Goal: Obtain resource: Obtain resource

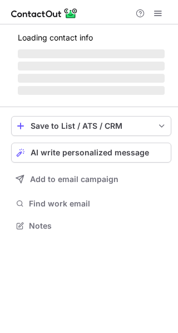
scroll to position [242, 178]
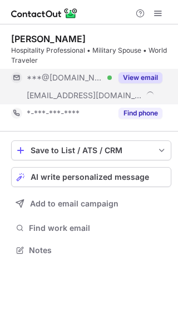
click at [149, 77] on button "View email" at bounding box center [140, 77] width 44 height 11
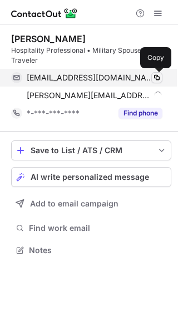
click at [158, 77] on span at bounding box center [156, 77] width 9 height 9
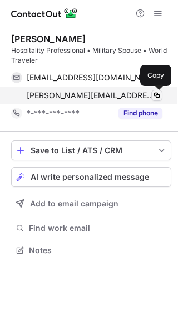
click at [154, 91] on span at bounding box center [156, 95] width 9 height 9
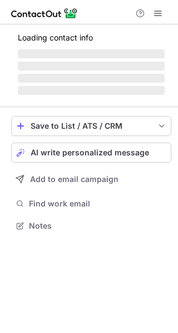
scroll to position [242, 178]
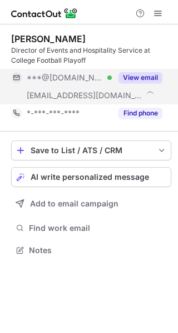
click at [151, 77] on button "View email" at bounding box center [140, 77] width 44 height 11
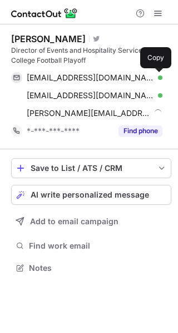
scroll to position [260, 178]
click at [151, 77] on button at bounding box center [156, 77] width 11 height 11
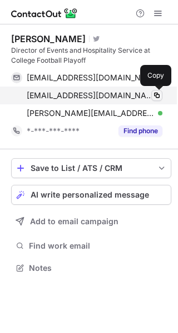
click at [154, 99] on span at bounding box center [156, 95] width 9 height 9
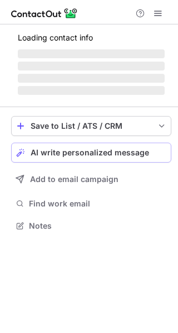
scroll to position [242, 178]
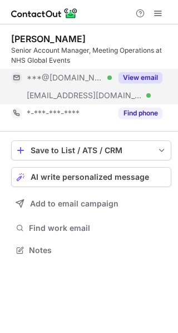
click at [141, 78] on button "View email" at bounding box center [140, 77] width 44 height 11
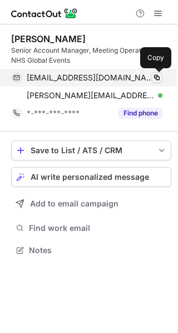
click at [155, 77] on span at bounding box center [156, 77] width 9 height 9
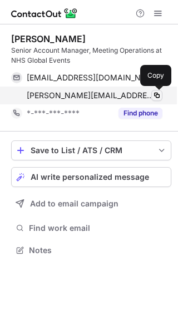
click at [154, 94] on span at bounding box center [156, 95] width 9 height 9
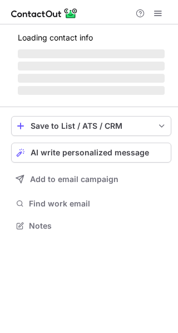
scroll to position [242, 178]
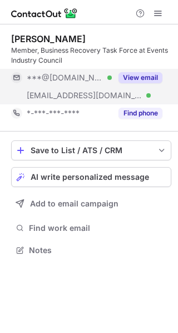
click at [156, 74] on button "View email" at bounding box center [140, 77] width 44 height 11
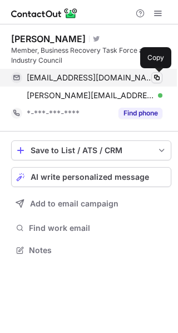
click at [153, 76] on span at bounding box center [156, 77] width 9 height 9
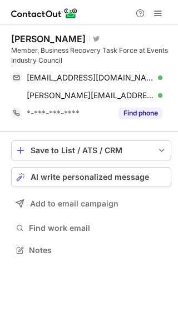
scroll to position [242, 178]
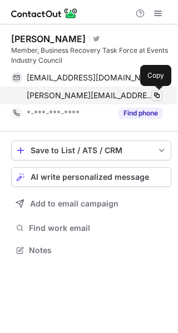
click at [154, 94] on span at bounding box center [156, 95] width 9 height 9
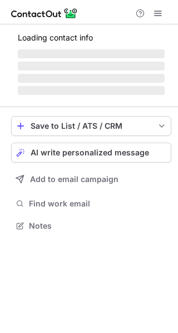
scroll to position [242, 178]
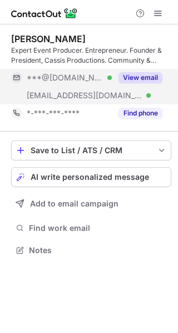
click at [146, 80] on button "View email" at bounding box center [140, 77] width 44 height 11
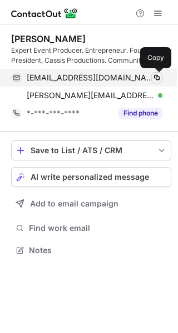
click at [151, 78] on button at bounding box center [156, 77] width 11 height 11
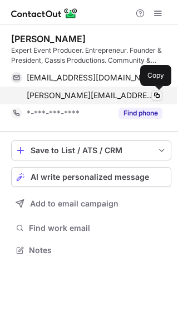
click at [157, 94] on span at bounding box center [156, 95] width 9 height 9
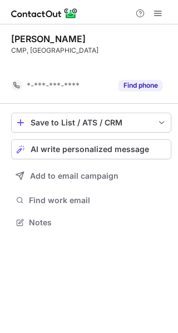
scroll to position [197, 178]
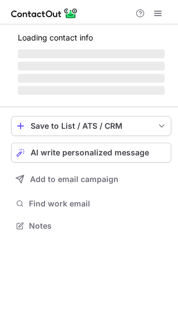
scroll to position [250, 178]
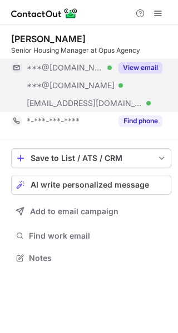
click at [142, 69] on button "View email" at bounding box center [140, 67] width 44 height 11
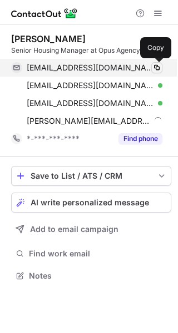
click at [153, 66] on span at bounding box center [156, 67] width 9 height 9
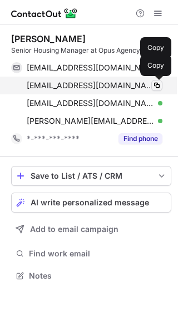
click at [160, 85] on span at bounding box center [156, 85] width 9 height 9
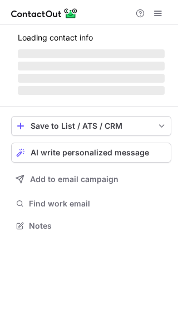
scroll to position [242, 178]
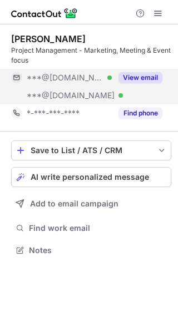
click at [151, 76] on button "View email" at bounding box center [140, 77] width 44 height 11
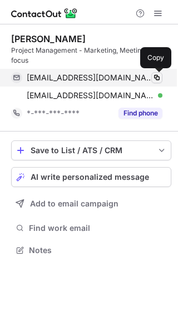
click at [160, 77] on span at bounding box center [156, 77] width 9 height 9
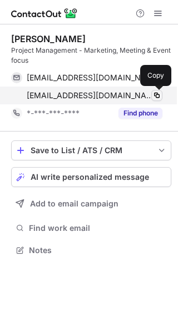
click at [160, 97] on span at bounding box center [156, 95] width 9 height 9
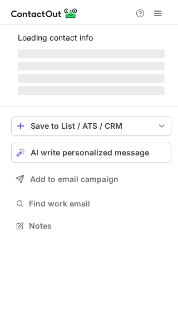
scroll to position [225, 178]
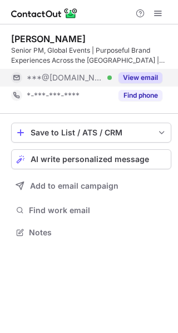
click at [142, 75] on button "View email" at bounding box center [140, 77] width 44 height 11
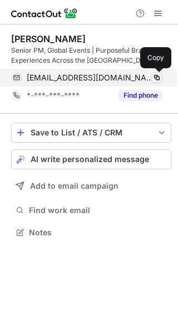
click at [155, 75] on span at bounding box center [156, 77] width 9 height 9
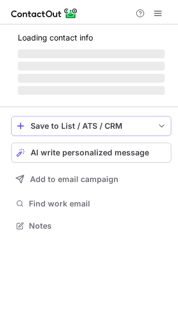
scroll to position [242, 178]
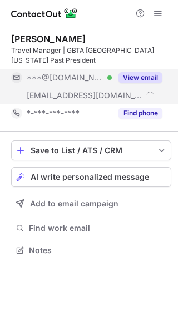
click at [140, 71] on div "View email" at bounding box center [137, 78] width 50 height 18
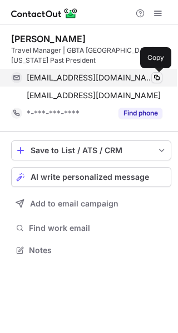
click at [154, 77] on span at bounding box center [156, 77] width 9 height 9
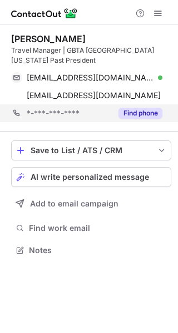
scroll to position [242, 178]
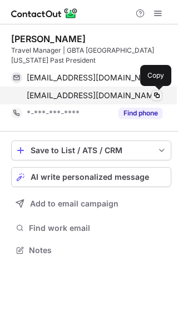
click at [157, 95] on span at bounding box center [156, 95] width 9 height 9
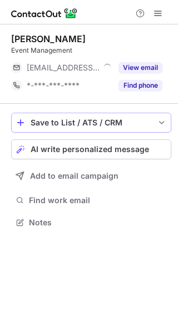
scroll to position [215, 178]
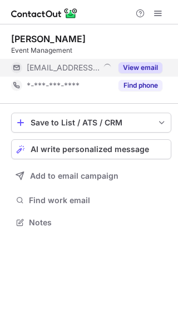
click at [145, 69] on button "View email" at bounding box center [140, 67] width 44 height 11
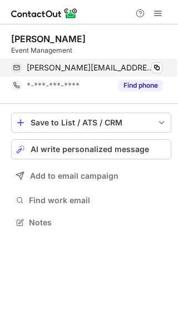
click at [162, 66] on div "amanda@monikerpartners.com Verified Copy" at bounding box center [86, 68] width 151 height 18
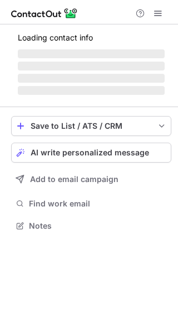
scroll to position [233, 178]
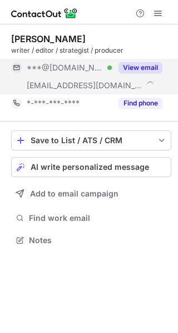
click at [156, 69] on button "View email" at bounding box center [140, 67] width 44 height 11
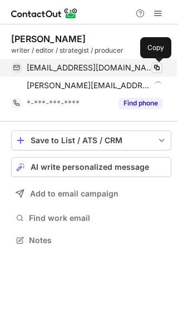
click at [154, 65] on span at bounding box center [156, 67] width 9 height 9
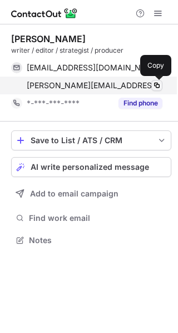
click at [155, 82] on span at bounding box center [156, 85] width 9 height 9
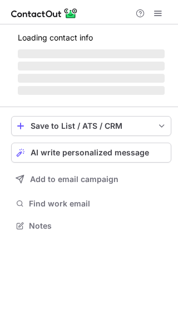
scroll to position [242, 178]
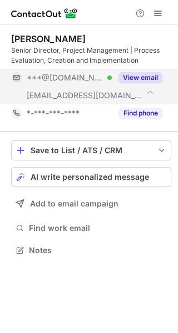
click at [161, 75] on button "View email" at bounding box center [140, 77] width 44 height 11
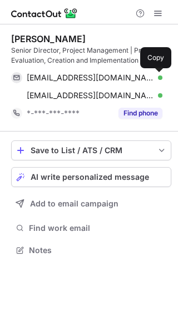
click at [161, 75] on button at bounding box center [156, 77] width 11 height 11
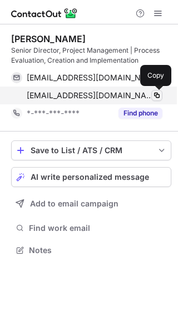
click at [156, 95] on span at bounding box center [156, 95] width 9 height 9
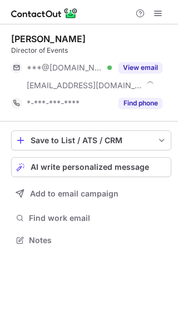
scroll to position [233, 178]
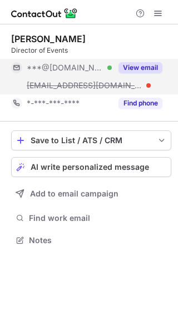
click at [144, 66] on button "View email" at bounding box center [140, 67] width 44 height 11
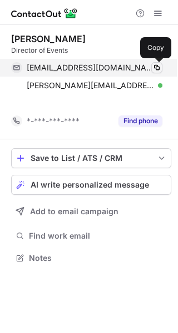
click at [157, 67] on span at bounding box center [156, 67] width 9 height 9
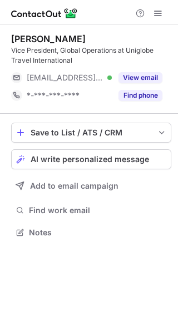
scroll to position [225, 178]
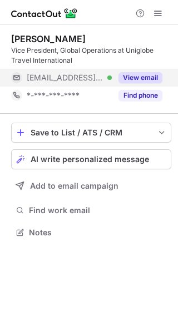
click at [141, 74] on button "View email" at bounding box center [140, 77] width 44 height 11
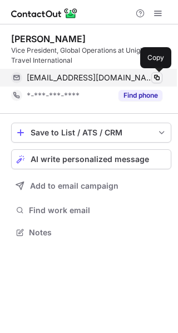
click at [151, 73] on button at bounding box center [156, 77] width 11 height 11
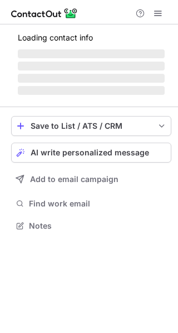
scroll to position [215, 178]
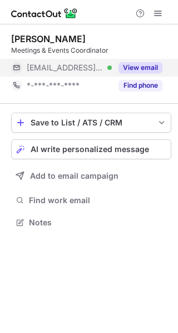
click at [141, 68] on button "View email" at bounding box center [140, 67] width 44 height 11
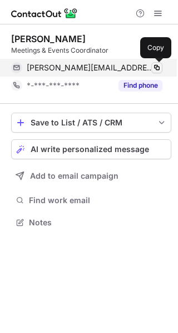
click at [158, 68] on span at bounding box center [156, 67] width 9 height 9
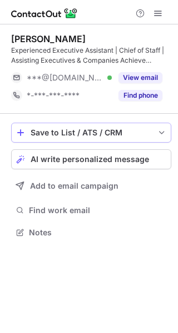
scroll to position [225, 178]
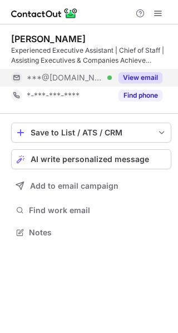
click at [154, 77] on button "View email" at bounding box center [140, 77] width 44 height 11
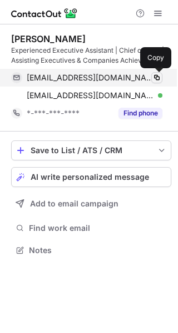
click at [157, 74] on span at bounding box center [156, 77] width 9 height 9
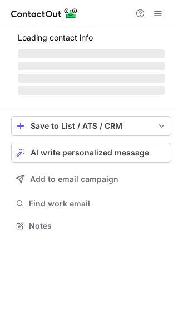
scroll to position [233, 178]
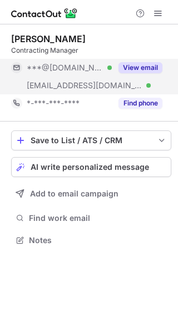
click at [138, 69] on button "View email" at bounding box center [140, 67] width 44 height 11
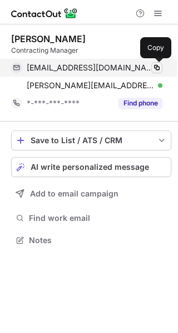
click at [153, 70] on span at bounding box center [156, 67] width 9 height 9
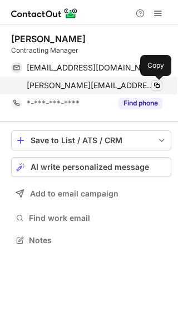
click at [160, 87] on span at bounding box center [156, 85] width 9 height 9
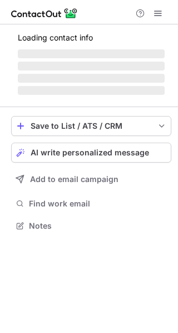
scroll to position [242, 178]
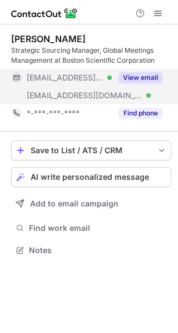
click at [154, 73] on button "View email" at bounding box center [140, 77] width 44 height 11
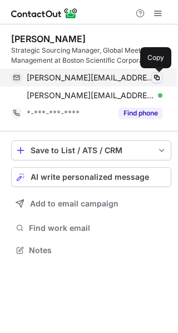
click at [153, 78] on span at bounding box center [156, 77] width 9 height 9
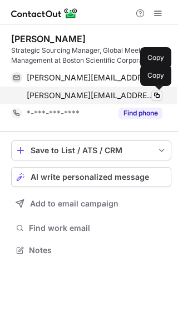
click at [153, 95] on span at bounding box center [156, 95] width 9 height 9
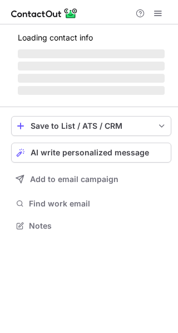
scroll to position [250, 178]
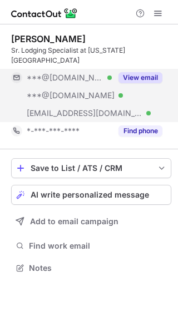
click at [139, 69] on div "View email" at bounding box center [137, 78] width 50 height 18
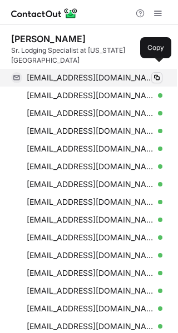
click at [155, 73] on span at bounding box center [156, 77] width 9 height 9
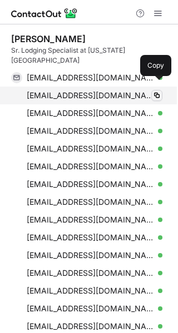
click at [154, 91] on span at bounding box center [156, 95] width 9 height 9
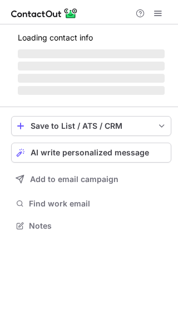
scroll to position [225, 178]
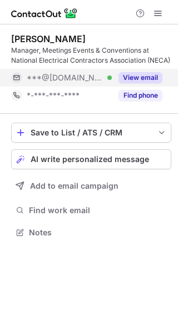
click at [146, 75] on button "View email" at bounding box center [140, 77] width 44 height 11
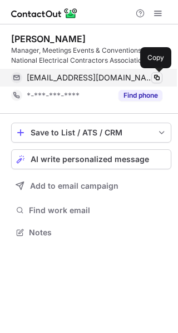
click at [153, 77] on span at bounding box center [156, 77] width 9 height 9
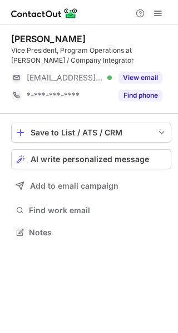
scroll to position [225, 178]
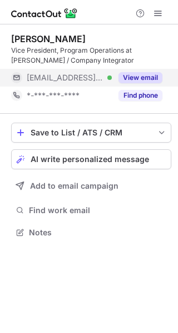
click at [150, 74] on button "View email" at bounding box center [140, 77] width 44 height 11
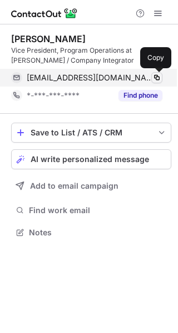
click at [157, 77] on span at bounding box center [156, 77] width 9 height 9
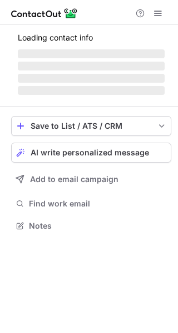
scroll to position [215, 178]
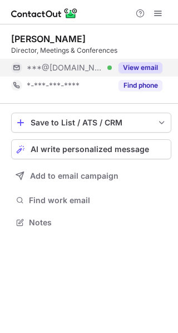
click at [143, 69] on button "View email" at bounding box center [140, 67] width 44 height 11
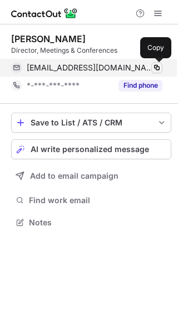
click at [154, 64] on span at bounding box center [156, 67] width 9 height 9
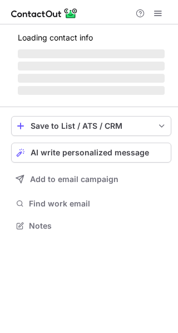
scroll to position [215, 178]
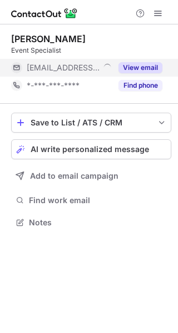
click at [147, 66] on button "View email" at bounding box center [140, 67] width 44 height 11
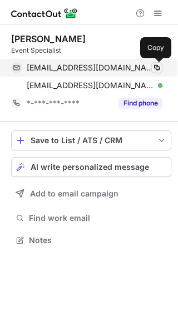
click at [154, 67] on span at bounding box center [156, 67] width 9 height 9
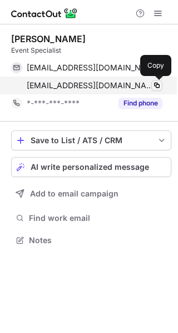
click at [156, 82] on span at bounding box center [156, 85] width 9 height 9
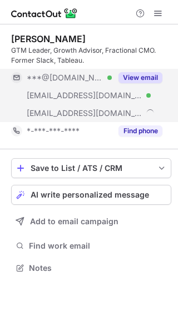
scroll to position [260, 178]
click at [136, 77] on button "View email" at bounding box center [140, 77] width 44 height 11
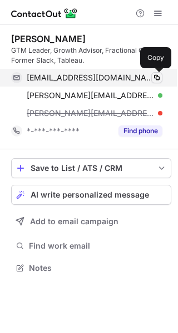
click at [153, 77] on span at bounding box center [156, 77] width 9 height 9
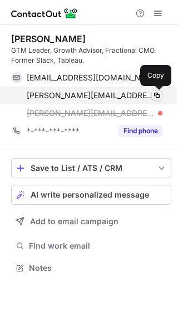
click at [153, 95] on span at bounding box center [156, 95] width 9 height 9
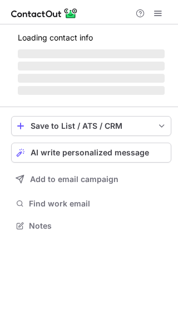
scroll to position [225, 178]
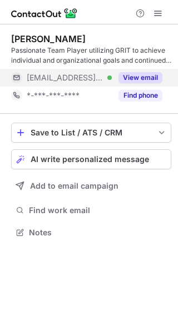
click at [137, 76] on button "View email" at bounding box center [140, 77] width 44 height 11
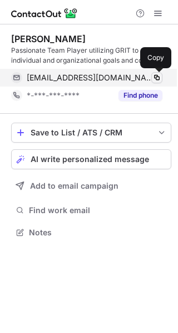
click at [153, 76] on span at bounding box center [156, 77] width 9 height 9
click at [156, 78] on span at bounding box center [156, 77] width 9 height 9
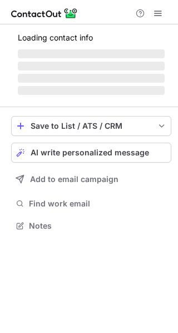
scroll to position [233, 178]
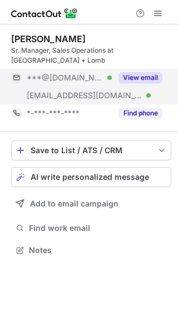
click at [137, 72] on button "View email" at bounding box center [140, 77] width 44 height 11
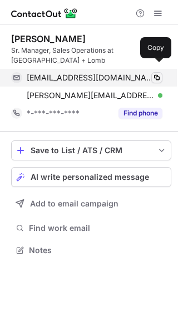
click at [159, 73] on span at bounding box center [156, 77] width 9 height 9
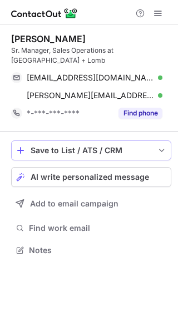
scroll to position [233, 178]
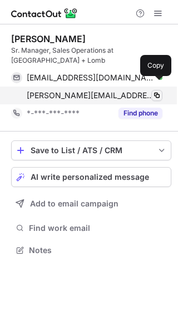
click at [159, 91] on span at bounding box center [156, 95] width 9 height 9
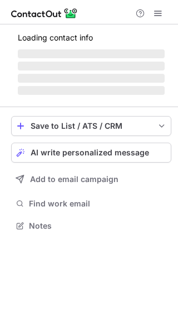
scroll to position [242, 178]
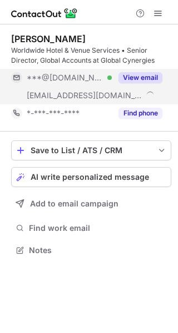
click at [149, 75] on button "View email" at bounding box center [140, 77] width 44 height 11
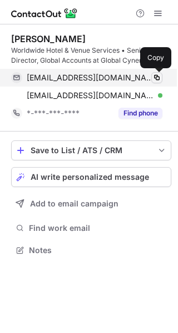
click at [156, 79] on span at bounding box center [156, 77] width 9 height 9
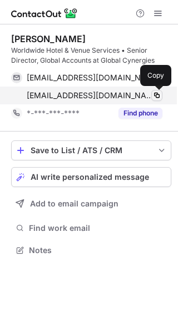
click at [159, 95] on span at bounding box center [156, 95] width 9 height 9
click at [159, 92] on span at bounding box center [156, 95] width 9 height 9
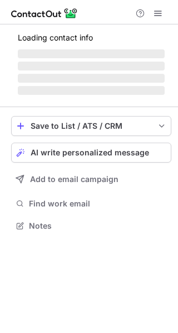
scroll to position [242, 178]
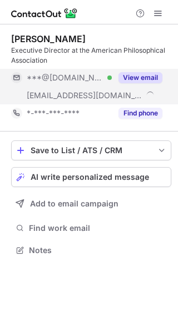
click at [145, 77] on button "View email" at bounding box center [140, 77] width 44 height 11
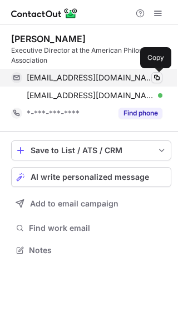
click at [153, 78] on span at bounding box center [156, 77] width 9 height 9
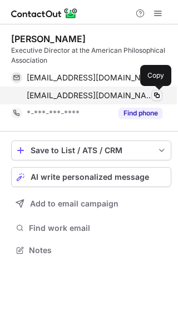
click at [159, 98] on span at bounding box center [156, 95] width 9 height 9
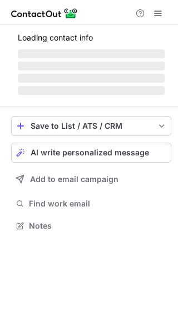
scroll to position [233, 178]
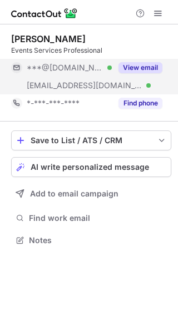
click at [140, 62] on button "View email" at bounding box center [140, 67] width 44 height 11
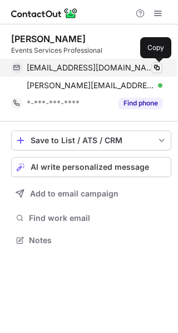
click at [156, 65] on span at bounding box center [156, 67] width 9 height 9
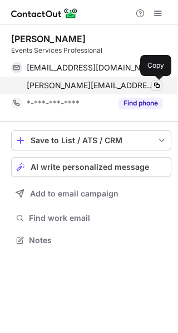
click at [152, 82] on span at bounding box center [156, 85] width 9 height 9
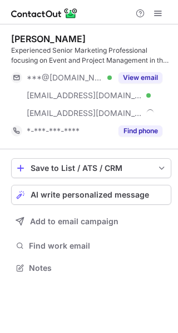
scroll to position [260, 178]
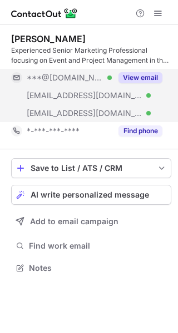
click at [142, 75] on button "View email" at bounding box center [140, 77] width 44 height 11
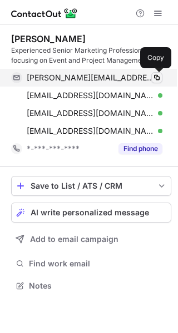
click at [154, 77] on span at bounding box center [156, 77] width 9 height 9
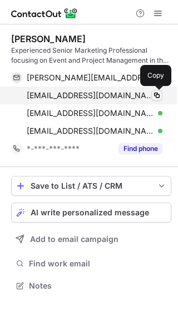
click at [154, 92] on span at bounding box center [156, 95] width 9 height 9
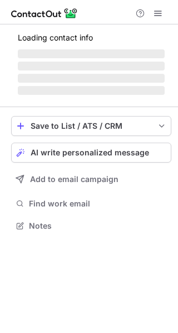
scroll to position [225, 178]
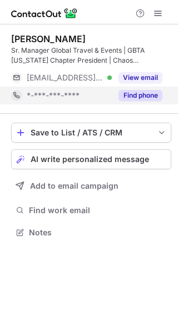
click at [138, 87] on div "Find phone" at bounding box center [137, 96] width 50 height 18
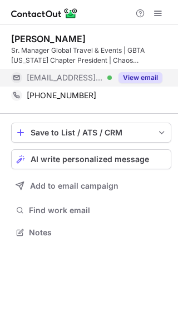
click at [140, 74] on button "View email" at bounding box center [140, 77] width 44 height 11
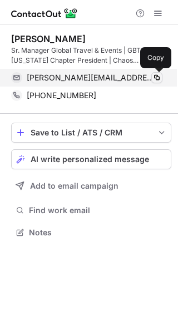
click at [159, 74] on span at bounding box center [156, 77] width 9 height 9
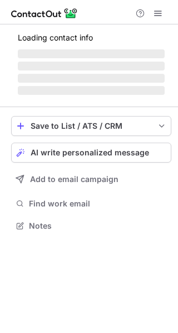
scroll to position [233, 178]
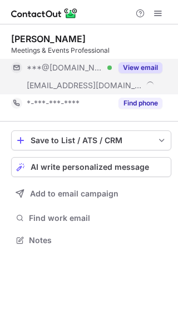
click at [148, 64] on button "View email" at bounding box center [140, 67] width 44 height 11
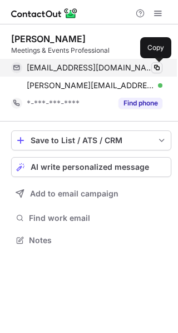
click at [157, 67] on span at bounding box center [156, 67] width 9 height 9
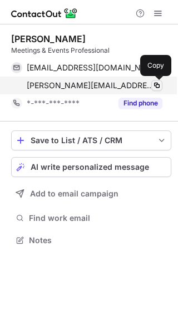
click at [159, 84] on span at bounding box center [156, 85] width 9 height 9
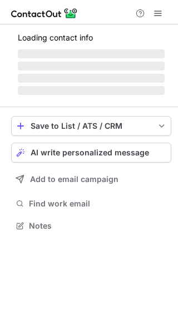
scroll to position [260, 178]
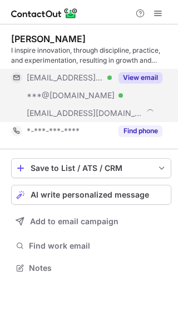
click at [143, 70] on div "View email" at bounding box center [137, 78] width 50 height 18
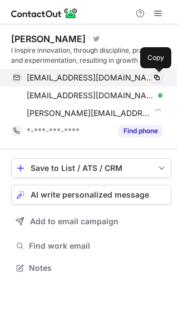
click at [160, 76] on span at bounding box center [156, 77] width 9 height 9
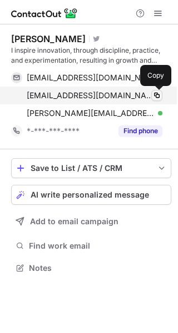
click at [156, 90] on button at bounding box center [156, 95] width 11 height 11
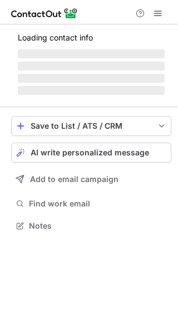
scroll to position [242, 178]
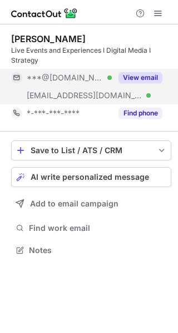
click at [147, 77] on button "View email" at bounding box center [140, 77] width 44 height 11
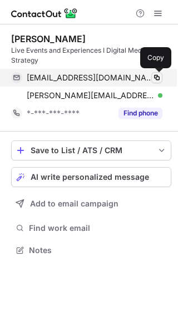
click at [158, 74] on span at bounding box center [156, 77] width 9 height 9
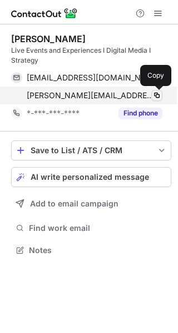
click at [158, 90] on button at bounding box center [156, 95] width 11 height 11
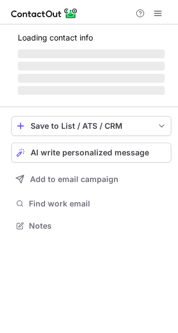
scroll to position [242, 178]
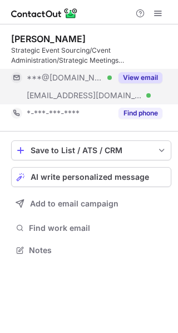
click at [150, 79] on button "View email" at bounding box center [140, 77] width 44 height 11
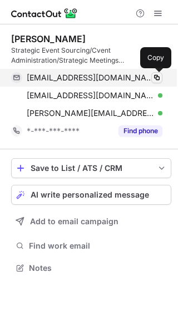
click at [160, 77] on span at bounding box center [156, 77] width 9 height 9
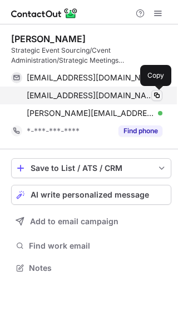
click at [156, 97] on span at bounding box center [156, 95] width 9 height 9
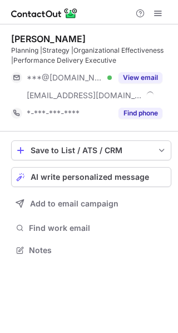
scroll to position [242, 178]
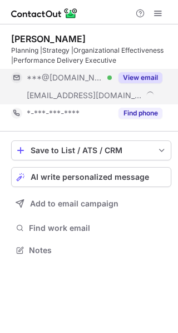
click at [145, 73] on button "View email" at bounding box center [140, 77] width 44 height 11
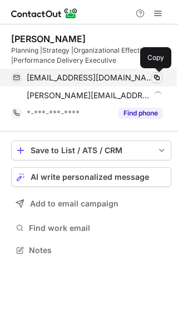
click at [151, 79] on button at bounding box center [156, 77] width 11 height 11
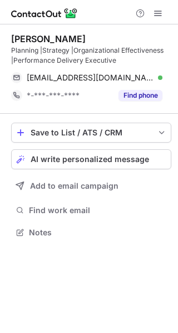
scroll to position [225, 178]
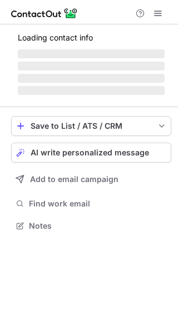
scroll to position [215, 178]
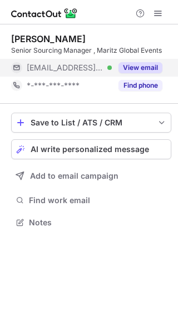
click at [151, 62] on div "View email" at bounding box center [137, 68] width 50 height 18
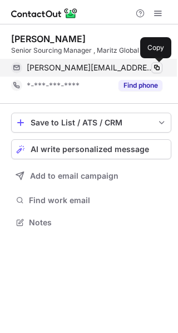
click at [158, 69] on span at bounding box center [156, 67] width 9 height 9
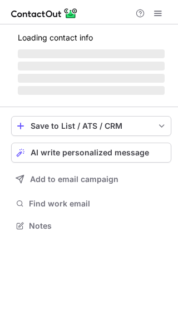
scroll to position [215, 178]
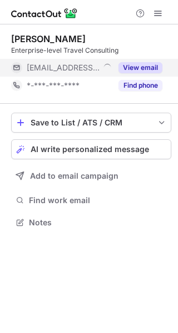
click at [144, 67] on button "View email" at bounding box center [140, 67] width 44 height 11
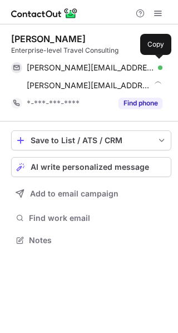
scroll to position [233, 178]
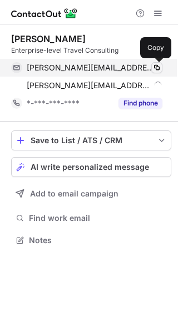
click at [152, 68] on span at bounding box center [156, 67] width 9 height 9
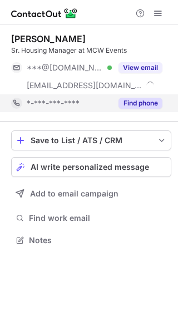
scroll to position [233, 178]
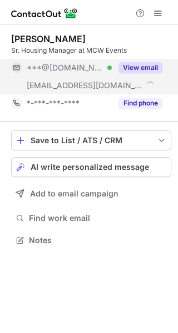
click at [148, 62] on button "View email" at bounding box center [140, 67] width 44 height 11
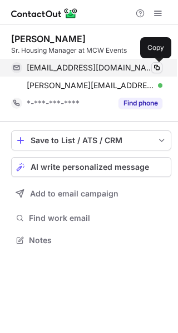
click at [158, 67] on span at bounding box center [156, 67] width 9 height 9
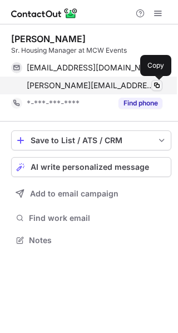
click at [156, 85] on span at bounding box center [156, 85] width 9 height 9
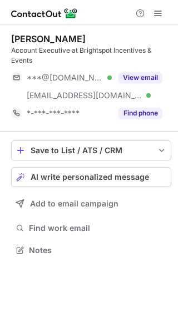
scroll to position [242, 178]
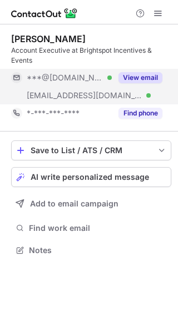
click at [153, 78] on button "View email" at bounding box center [140, 77] width 44 height 11
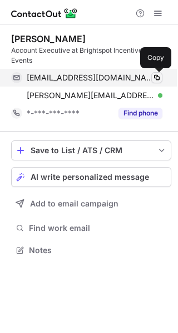
click at [153, 78] on span at bounding box center [156, 77] width 9 height 9
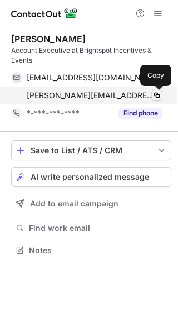
click at [158, 99] on span at bounding box center [156, 95] width 9 height 9
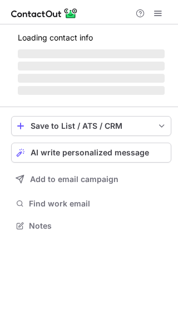
scroll to position [242, 178]
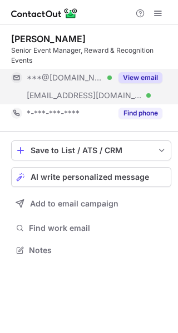
click at [141, 80] on button "View email" at bounding box center [140, 77] width 44 height 11
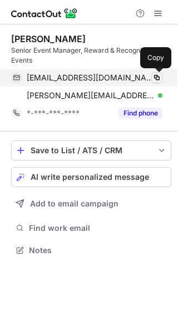
click at [156, 80] on span at bounding box center [156, 77] width 9 height 9
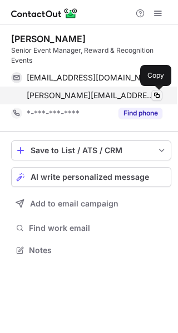
click at [157, 92] on span at bounding box center [156, 95] width 9 height 9
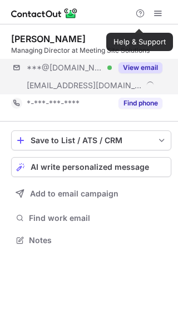
scroll to position [233, 178]
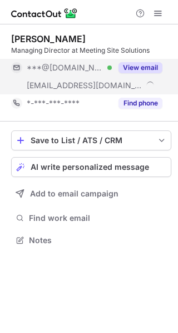
click at [137, 70] on button "View email" at bounding box center [140, 67] width 44 height 11
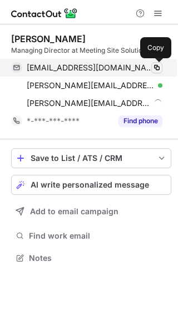
click at [154, 70] on span at bounding box center [156, 67] width 9 height 9
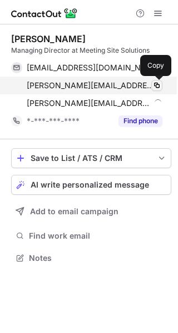
click at [160, 82] on span at bounding box center [156, 85] width 9 height 9
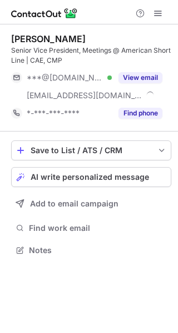
scroll to position [242, 178]
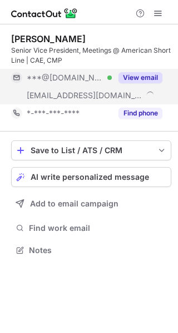
click at [144, 76] on button "View email" at bounding box center [140, 77] width 44 height 11
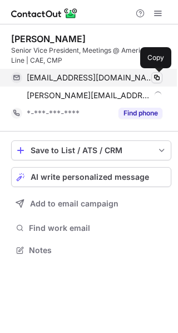
click at [159, 74] on span at bounding box center [156, 77] width 9 height 9
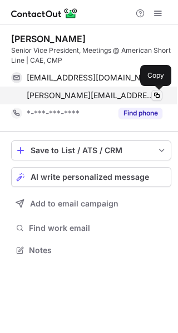
click at [158, 94] on span at bounding box center [156, 95] width 9 height 9
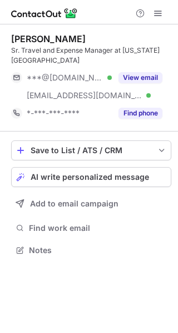
scroll to position [242, 178]
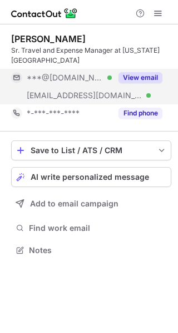
click at [145, 73] on button "View email" at bounding box center [140, 77] width 44 height 11
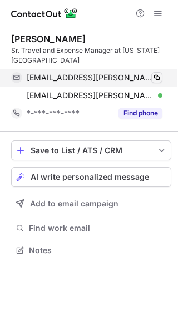
click at [156, 77] on span at bounding box center [156, 77] width 9 height 9
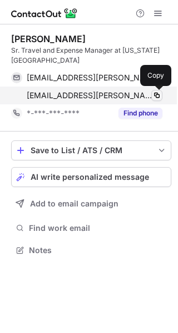
click at [156, 93] on span at bounding box center [156, 95] width 9 height 9
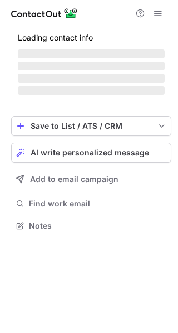
scroll to position [233, 178]
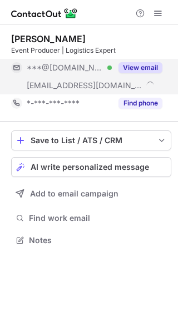
click at [144, 61] on div "View email" at bounding box center [137, 68] width 50 height 18
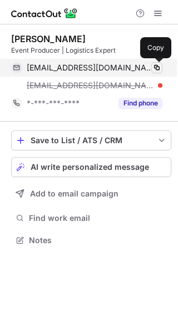
click at [157, 70] on span at bounding box center [156, 67] width 9 height 9
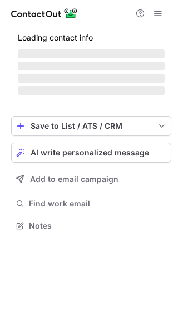
scroll to position [225, 178]
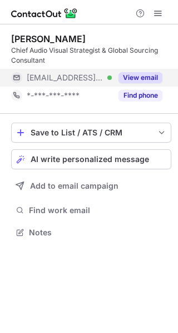
click at [137, 78] on button "View email" at bounding box center [140, 77] width 44 height 11
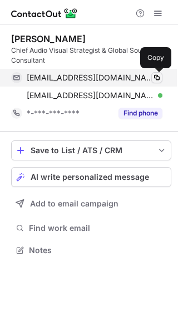
click at [154, 78] on span at bounding box center [156, 77] width 9 height 9
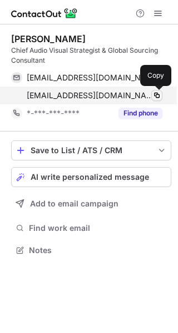
click at [155, 96] on span at bounding box center [156, 95] width 9 height 9
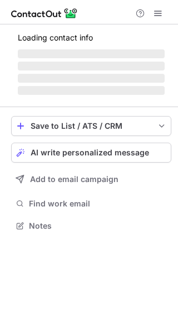
scroll to position [286, 178]
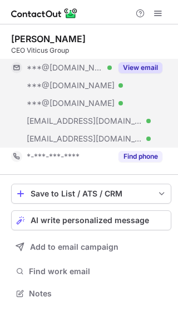
click at [128, 67] on button "View email" at bounding box center [140, 67] width 44 height 11
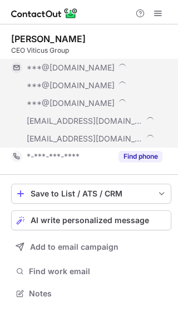
scroll to position [339, 170]
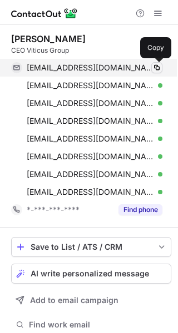
click at [156, 62] on button at bounding box center [156, 67] width 11 height 11
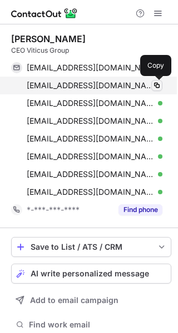
click at [156, 84] on span at bounding box center [156, 85] width 9 height 9
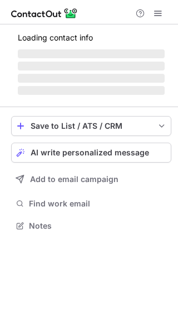
scroll to position [242, 178]
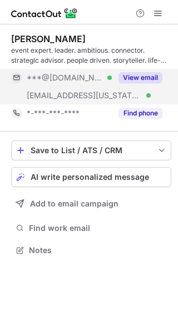
click at [144, 85] on div "View email" at bounding box center [137, 78] width 50 height 18
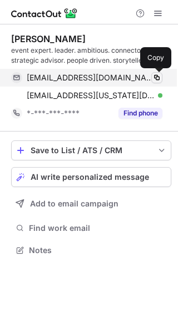
click at [159, 78] on span at bounding box center [156, 77] width 9 height 9
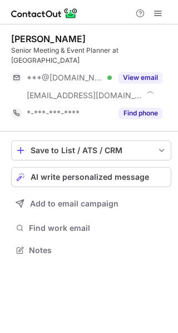
scroll to position [233, 178]
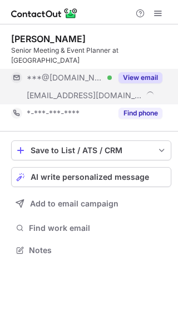
click at [148, 69] on div "View email" at bounding box center [137, 78] width 50 height 18
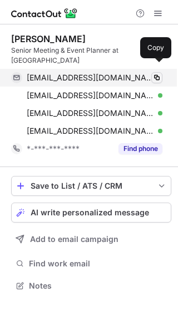
click at [154, 73] on span at bounding box center [156, 77] width 9 height 9
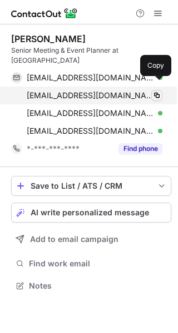
click at [158, 91] on span at bounding box center [156, 95] width 9 height 9
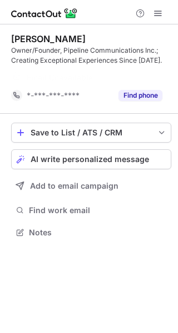
scroll to position [207, 178]
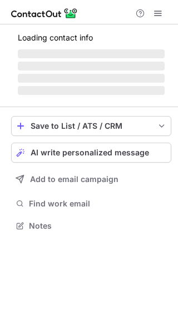
scroll to position [242, 178]
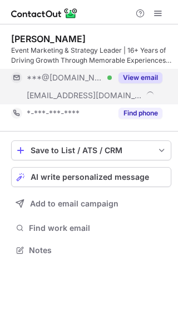
click at [147, 71] on div "View email" at bounding box center [137, 78] width 50 height 18
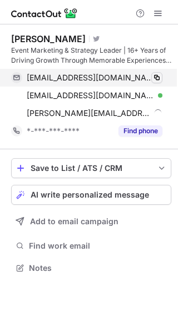
scroll to position [260, 178]
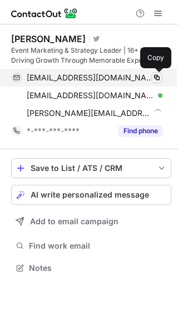
click at [153, 78] on span at bounding box center [156, 77] width 9 height 9
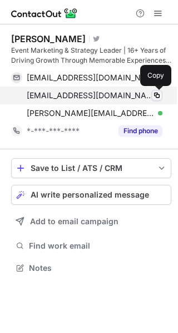
click at [155, 96] on span at bounding box center [156, 95] width 9 height 9
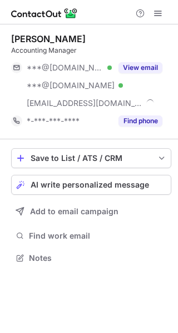
scroll to position [250, 178]
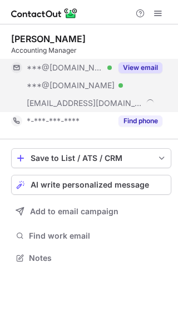
click at [150, 64] on button "View email" at bounding box center [140, 67] width 44 height 11
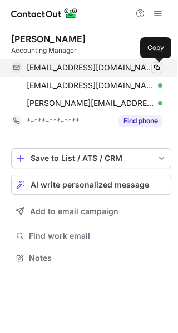
click at [156, 66] on span at bounding box center [156, 67] width 9 height 9
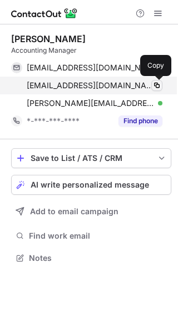
click at [157, 86] on span at bounding box center [156, 85] width 9 height 9
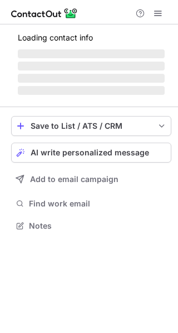
scroll to position [278, 178]
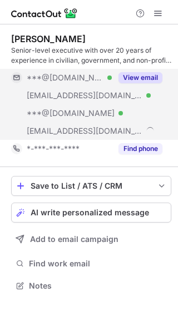
click at [142, 73] on button "View email" at bounding box center [140, 77] width 44 height 11
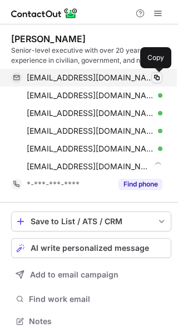
click at [155, 78] on span at bounding box center [156, 77] width 9 height 9
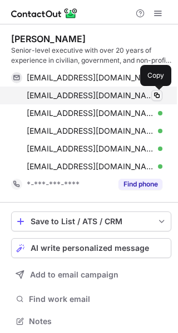
click at [151, 91] on button at bounding box center [156, 95] width 11 height 11
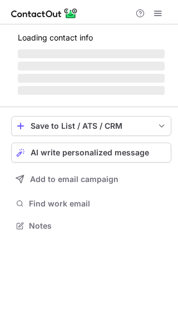
scroll to position [233, 178]
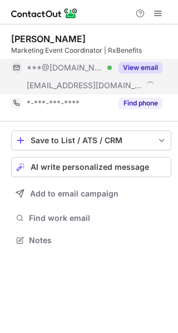
click at [131, 67] on button "View email" at bounding box center [140, 67] width 44 height 11
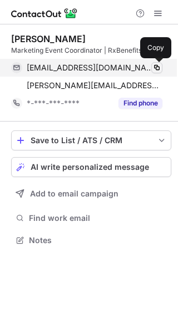
click at [152, 63] on span at bounding box center [156, 67] width 9 height 9
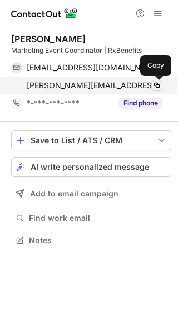
click at [153, 82] on span at bounding box center [156, 85] width 9 height 9
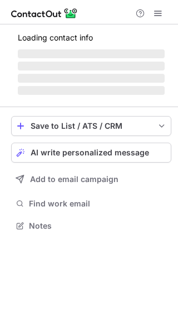
scroll to position [215, 178]
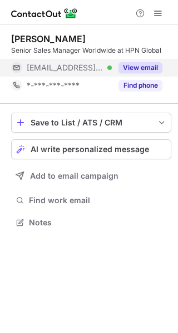
click at [141, 72] on button "View email" at bounding box center [140, 67] width 44 height 11
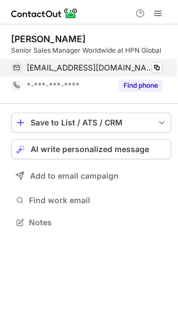
click at [149, 65] on div "[EMAIL_ADDRESS][DOMAIN_NAME] Verified" at bounding box center [94, 68] width 135 height 10
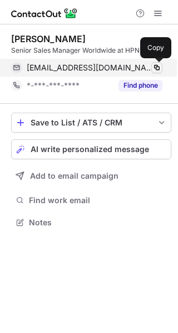
click at [155, 70] on span at bounding box center [156, 67] width 9 height 9
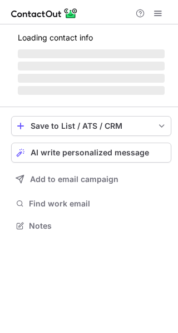
scroll to position [225, 178]
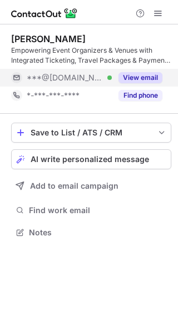
click at [156, 78] on button "View email" at bounding box center [140, 77] width 44 height 11
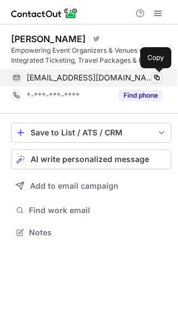
click at [156, 77] on span at bounding box center [156, 77] width 9 height 9
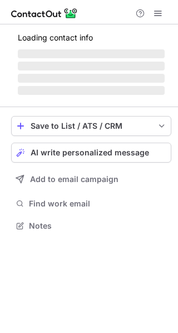
scroll to position [242, 178]
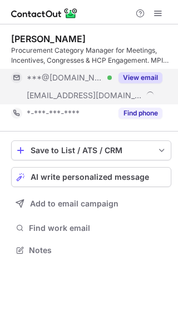
click at [146, 73] on button "View email" at bounding box center [140, 77] width 44 height 11
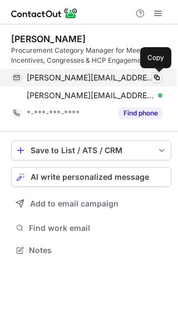
click at [153, 77] on span at bounding box center [156, 77] width 9 height 9
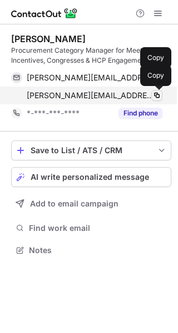
click at [153, 93] on span at bounding box center [156, 95] width 9 height 9
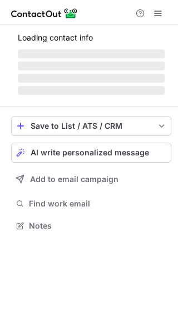
scroll to position [233, 178]
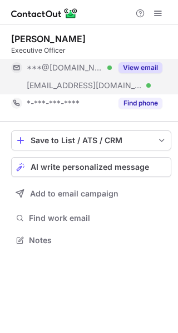
click at [152, 63] on button "View email" at bounding box center [140, 67] width 44 height 11
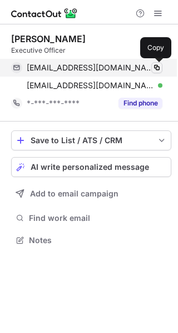
click at [155, 66] on span at bounding box center [156, 67] width 9 height 9
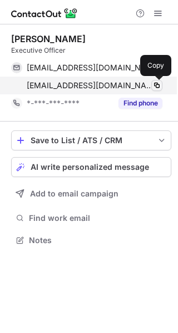
click at [158, 86] on span at bounding box center [156, 85] width 9 height 9
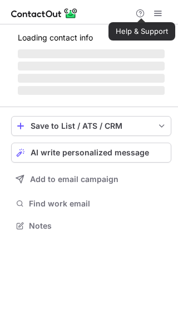
scroll to position [242, 178]
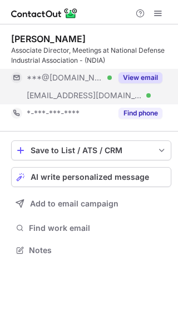
click at [143, 75] on button "View email" at bounding box center [140, 77] width 44 height 11
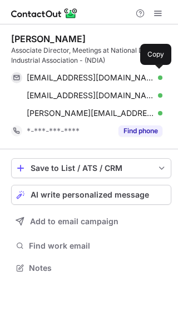
scroll to position [260, 178]
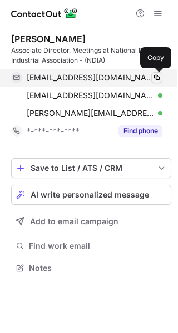
click at [157, 78] on span at bounding box center [156, 77] width 9 height 9
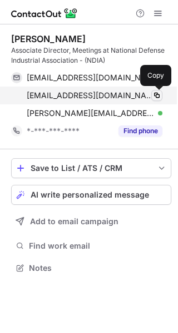
click at [155, 95] on span at bounding box center [156, 95] width 9 height 9
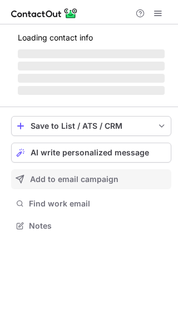
scroll to position [215, 178]
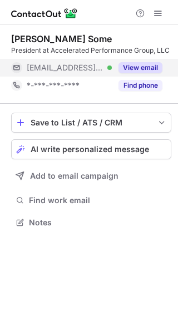
click at [152, 64] on button "View email" at bounding box center [140, 67] width 44 height 11
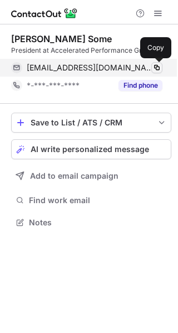
click at [153, 64] on span at bounding box center [156, 67] width 9 height 9
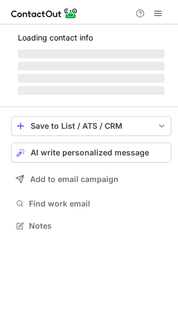
scroll to position [260, 178]
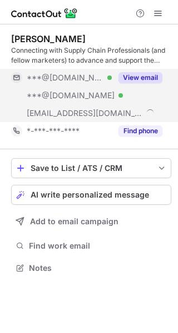
click at [140, 77] on button "View email" at bounding box center [140, 77] width 44 height 11
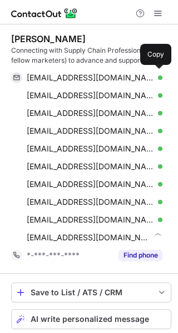
scroll to position [385, 170]
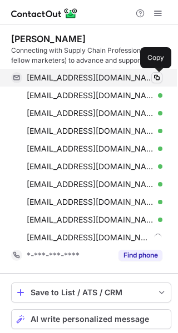
click at [154, 78] on span at bounding box center [156, 77] width 9 height 9
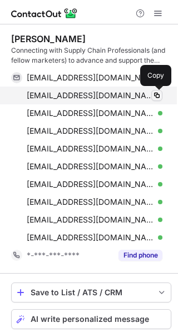
click at [154, 96] on span at bounding box center [156, 95] width 9 height 9
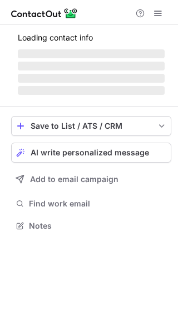
scroll to position [233, 178]
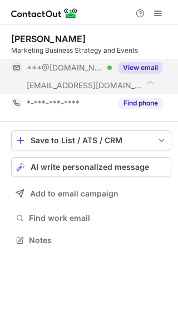
click at [149, 69] on button "View email" at bounding box center [140, 67] width 44 height 11
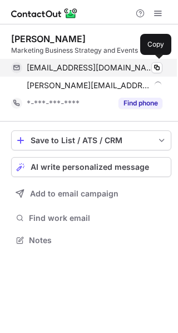
click at [150, 68] on div "[EMAIL_ADDRESS][DOMAIN_NAME] Verified" at bounding box center [94, 68] width 135 height 10
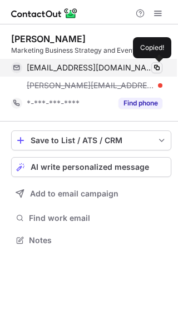
click at [154, 66] on span at bounding box center [156, 67] width 9 height 9
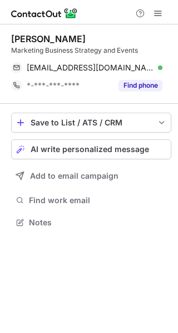
scroll to position [215, 178]
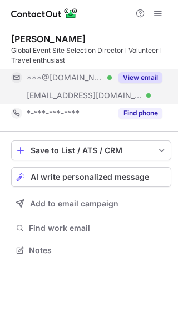
scroll to position [242, 178]
click at [156, 71] on div "View email" at bounding box center [137, 78] width 50 height 18
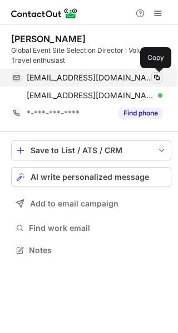
click at [156, 79] on span at bounding box center [156, 77] width 9 height 9
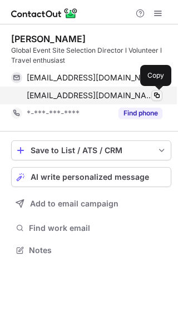
click at [157, 94] on span at bounding box center [156, 95] width 9 height 9
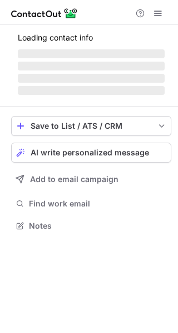
scroll to position [225, 178]
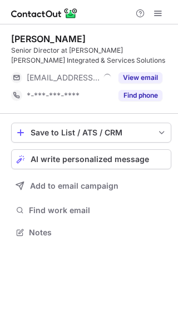
scroll to position [225, 178]
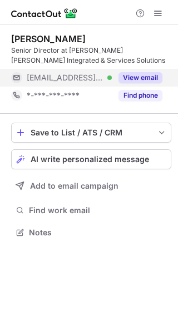
click at [139, 74] on button "View email" at bounding box center [140, 77] width 44 height 11
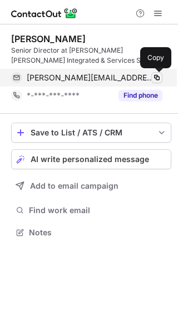
click at [151, 77] on button at bounding box center [156, 77] width 11 height 11
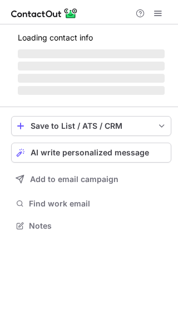
scroll to position [250, 178]
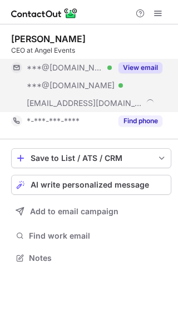
click at [140, 68] on button "View email" at bounding box center [140, 67] width 44 height 11
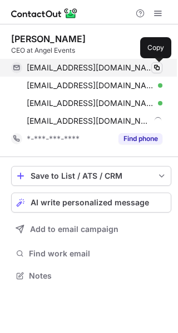
click at [154, 66] on span at bounding box center [156, 67] width 9 height 9
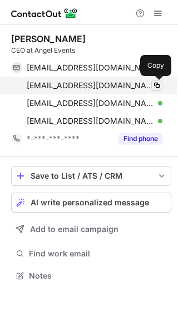
click at [153, 87] on span at bounding box center [156, 85] width 9 height 9
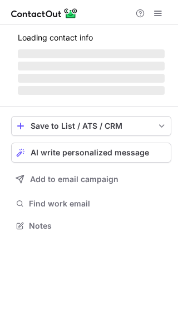
scroll to position [215, 178]
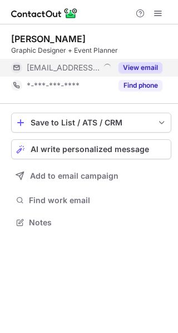
click at [138, 64] on button "View email" at bounding box center [140, 67] width 44 height 11
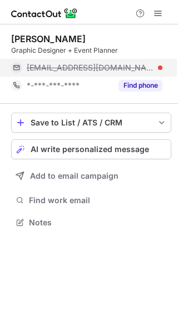
click at [155, 67] on div "angelie@cardinalevents.ca" at bounding box center [94, 68] width 135 height 10
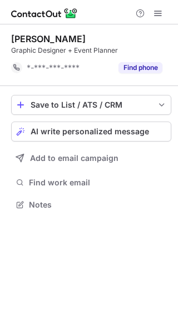
scroll to position [197, 178]
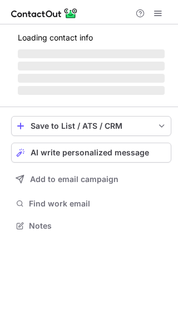
scroll to position [242, 178]
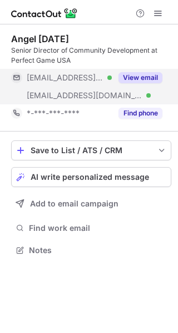
click at [142, 78] on button "View email" at bounding box center [140, 77] width 44 height 11
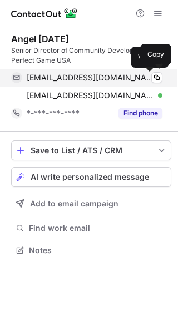
click at [158, 76] on div at bounding box center [160, 77] width 4 height 4
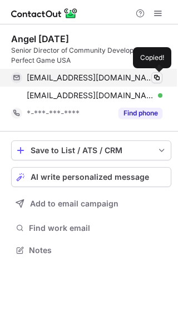
click at [151, 76] on button at bounding box center [156, 77] width 11 height 11
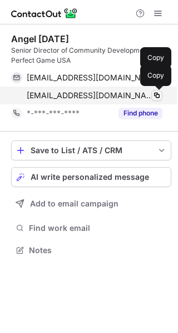
click at [158, 99] on span at bounding box center [156, 95] width 9 height 9
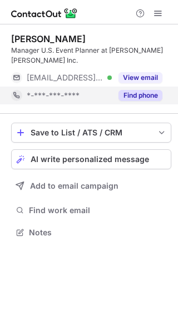
scroll to position [215, 178]
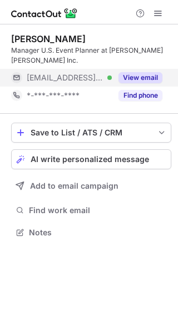
click at [144, 72] on button "View email" at bounding box center [140, 77] width 44 height 11
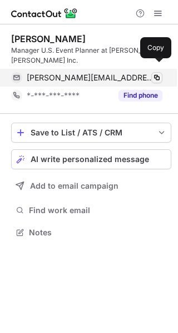
click at [159, 73] on span at bounding box center [156, 77] width 9 height 9
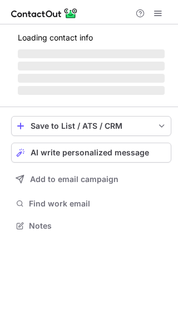
scroll to position [242, 178]
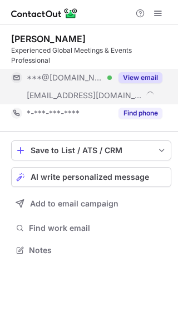
click at [152, 77] on button "View email" at bounding box center [140, 77] width 44 height 11
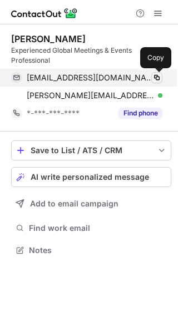
click at [159, 79] on span at bounding box center [156, 77] width 9 height 9
click at [154, 75] on span at bounding box center [156, 77] width 9 height 9
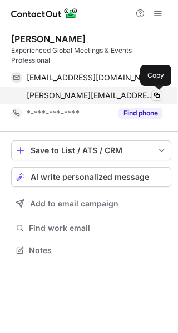
click at [155, 95] on span at bounding box center [156, 95] width 9 height 9
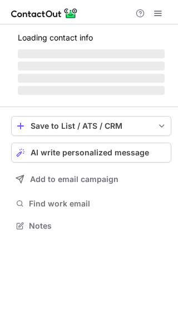
scroll to position [233, 178]
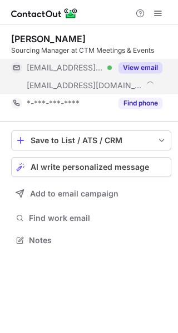
click at [150, 70] on button "View email" at bounding box center [140, 67] width 44 height 11
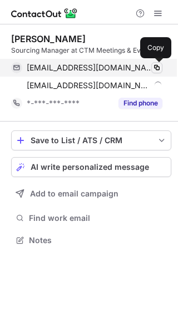
click at [153, 65] on span at bounding box center [156, 67] width 9 height 9
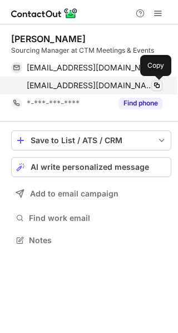
click at [157, 83] on span at bounding box center [156, 85] width 9 height 9
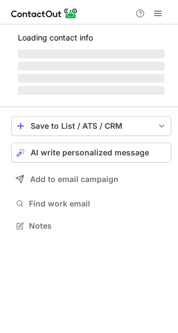
scroll to position [242, 178]
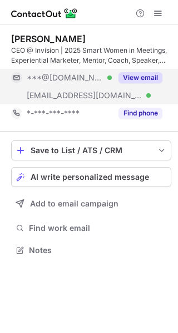
click at [139, 74] on button "View email" at bounding box center [140, 77] width 44 height 11
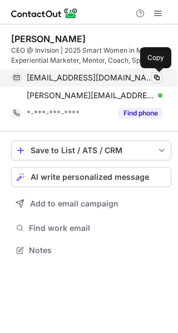
click at [158, 75] on span at bounding box center [156, 77] width 9 height 9
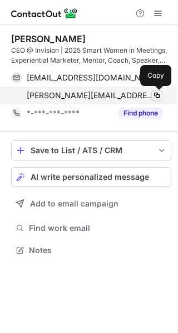
click at [159, 94] on span at bounding box center [156, 95] width 9 height 9
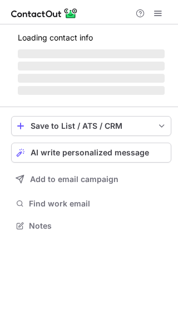
scroll to position [225, 178]
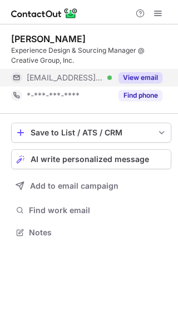
click at [140, 74] on button "View email" at bounding box center [140, 77] width 44 height 11
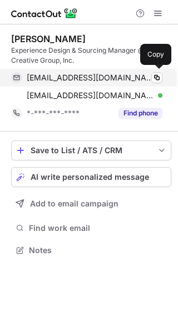
scroll to position [242, 178]
click at [155, 75] on span at bounding box center [156, 77] width 9 height 9
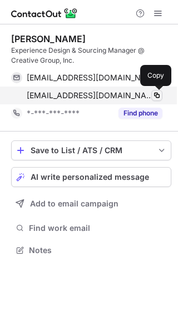
click at [160, 91] on span at bounding box center [156, 95] width 9 height 9
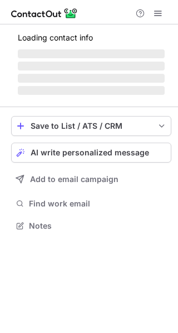
scroll to position [242, 178]
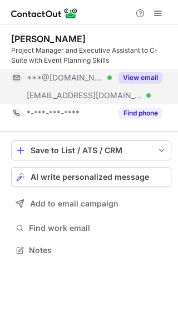
click at [147, 78] on button "View email" at bounding box center [140, 77] width 44 height 11
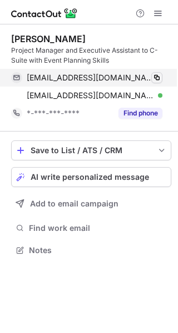
click at [159, 77] on span at bounding box center [156, 77] width 9 height 9
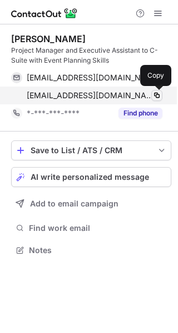
click at [159, 93] on span at bounding box center [156, 95] width 9 height 9
